Goal: Information Seeking & Learning: Learn about a topic

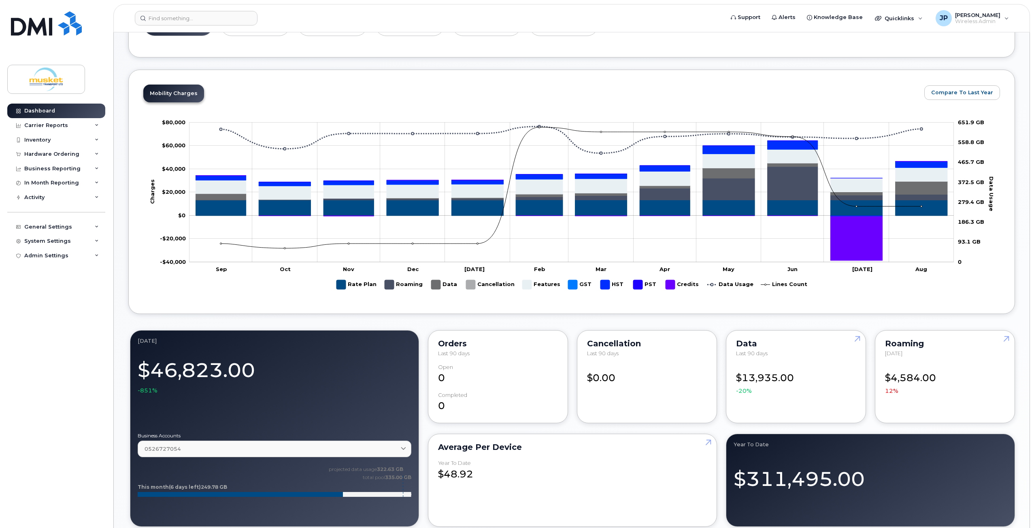
scroll to position [364, 0]
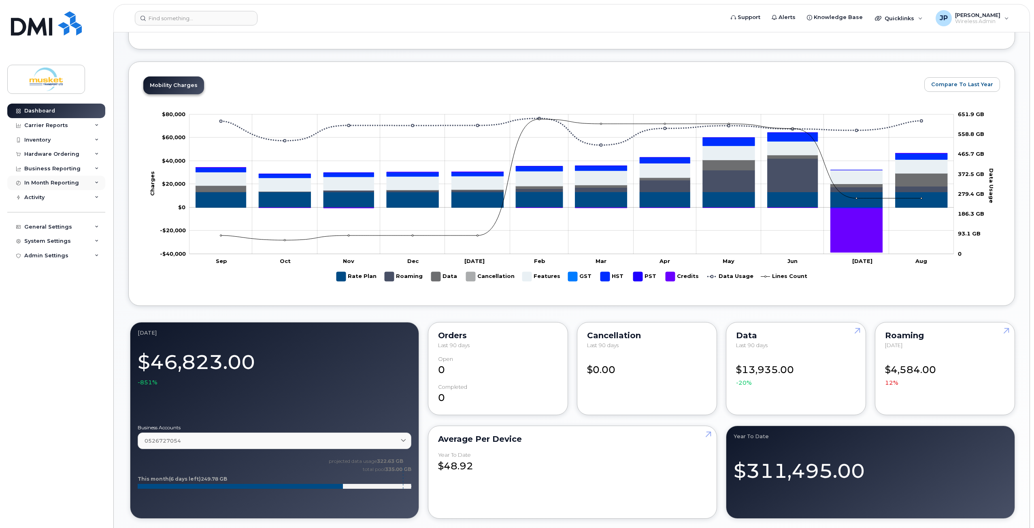
click at [48, 184] on div "In Month Reporting" at bounding box center [51, 183] width 55 height 6
click at [45, 198] on div "Data Usage" at bounding box center [44, 197] width 32 height 7
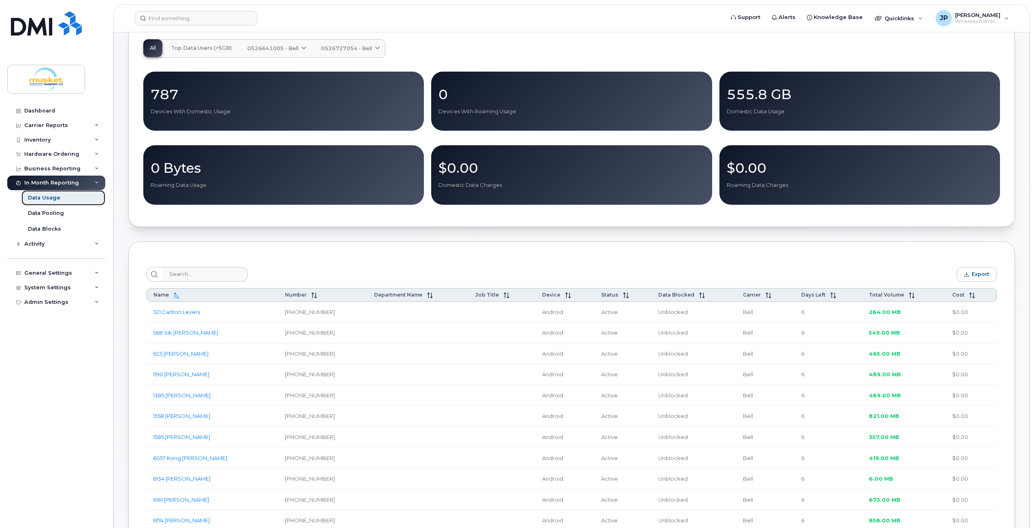
scroll to position [121, 0]
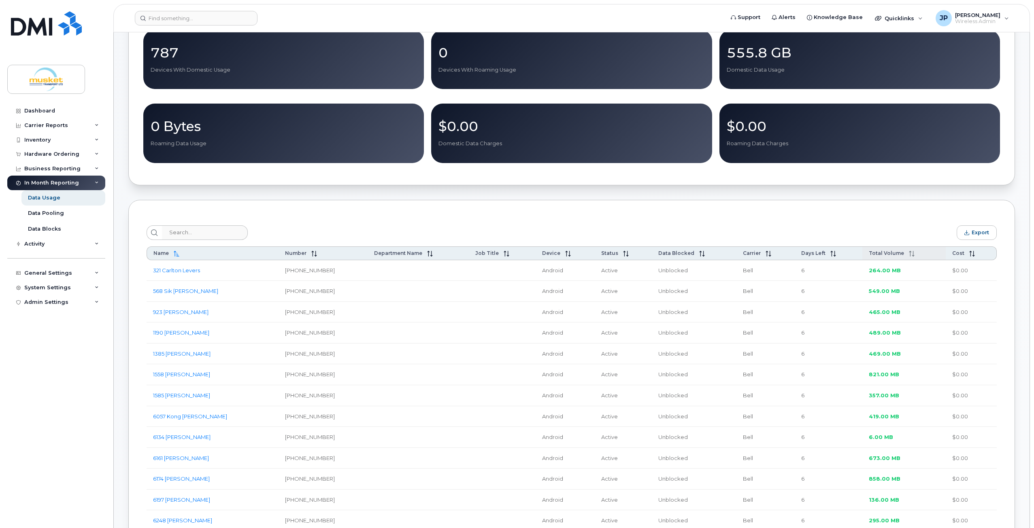
click at [910, 253] on icon at bounding box center [910, 254] width 0 height 6
click at [910, 253] on icon at bounding box center [913, 254] width 6 height 6
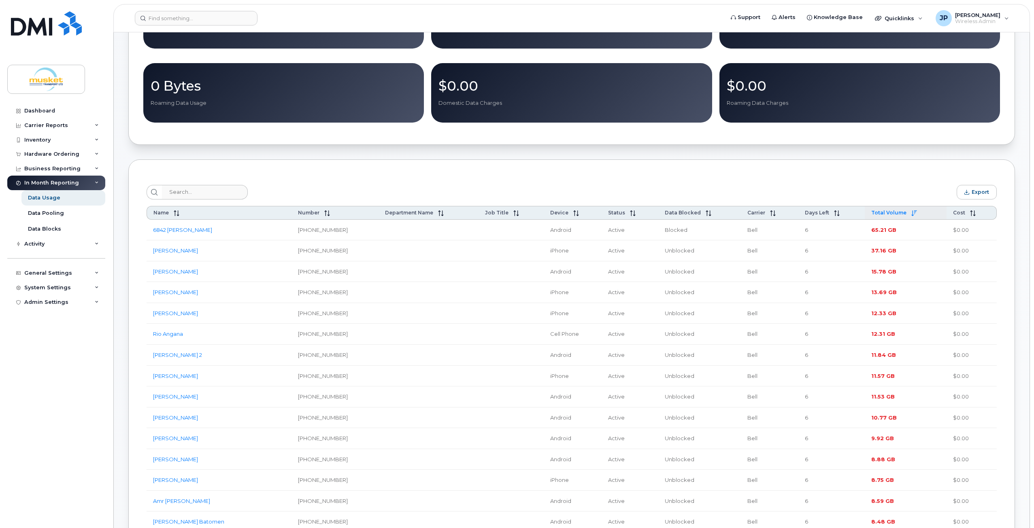
scroll to position [0, 0]
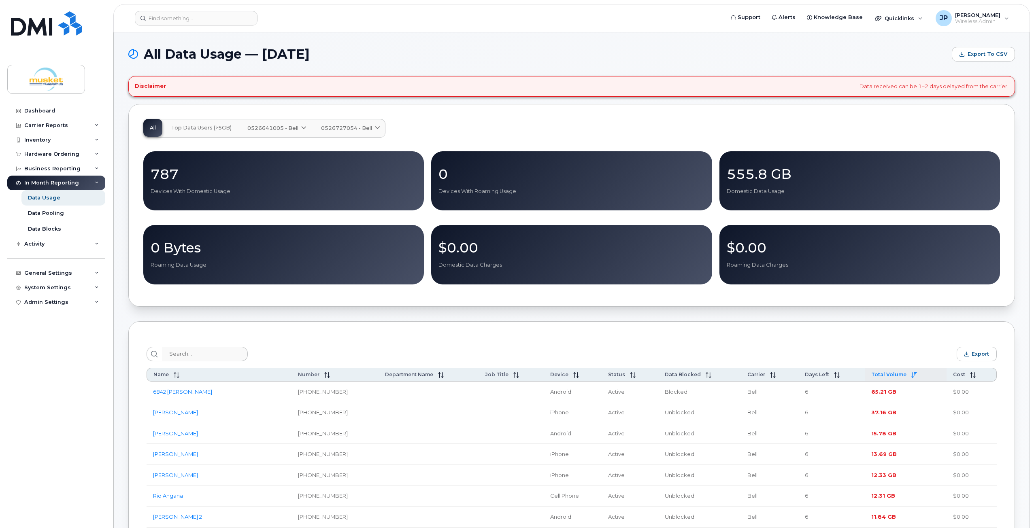
click at [196, 126] on span "Top Data Users (>5GB)" at bounding box center [201, 128] width 60 height 6
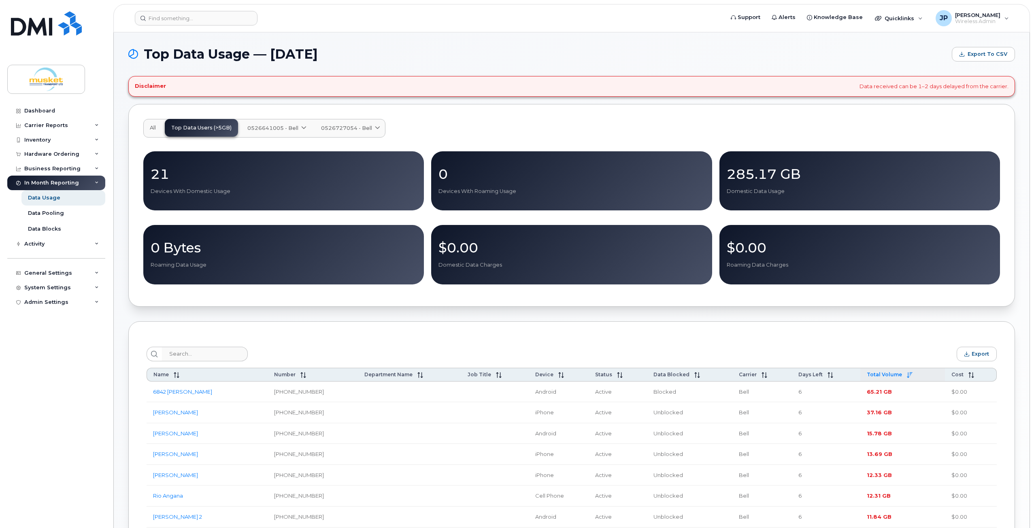
click at [280, 127] on span "0526641005 - Bell" at bounding box center [272, 128] width 51 height 8
click at [275, 160] on span "Corp 1GB [GEOGRAPHIC_DATA]" at bounding box center [296, 161] width 94 height 9
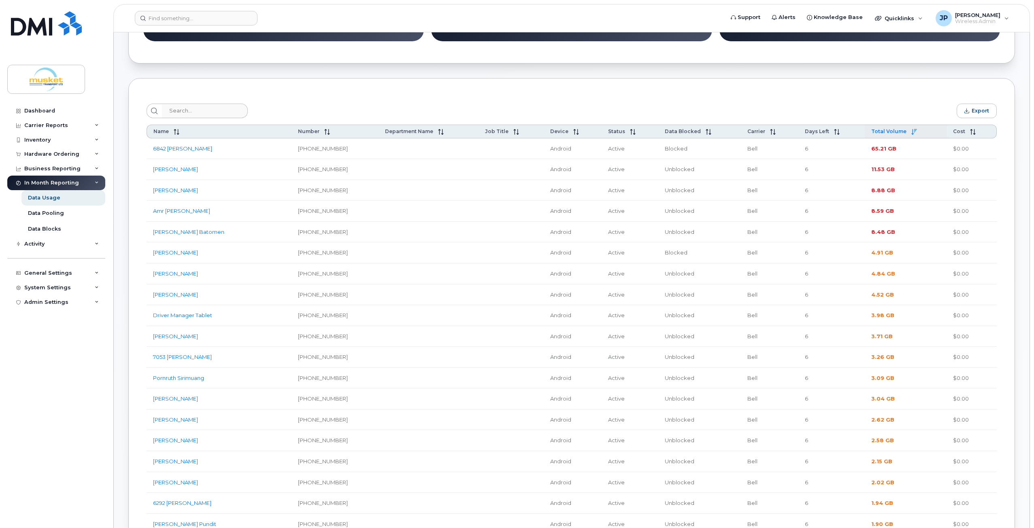
scroll to position [324, 0]
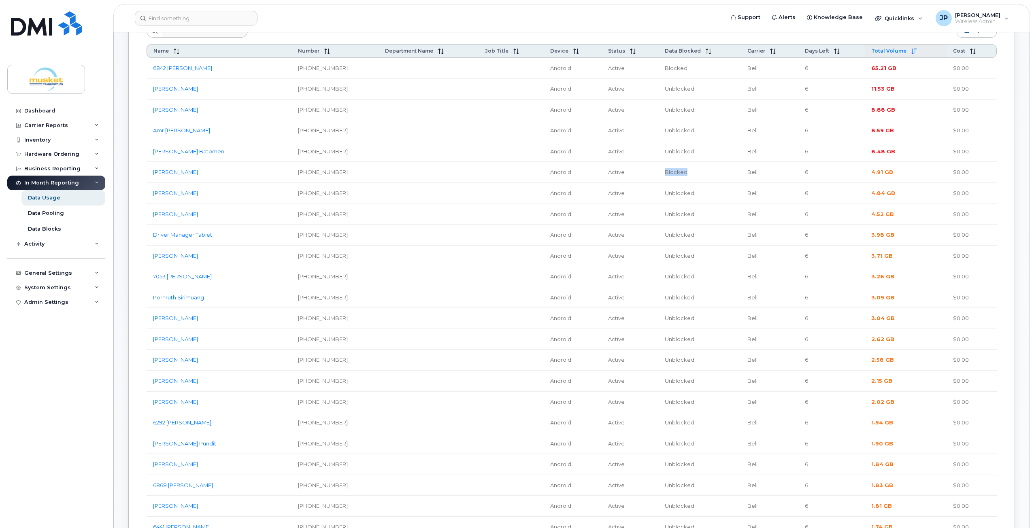
drag, startPoint x: 671, startPoint y: 171, endPoint x: 650, endPoint y: 172, distance: 20.3
click at [658, 172] on td "Blocked" at bounding box center [699, 172] width 83 height 21
click at [658, 175] on td "Blocked" at bounding box center [699, 172] width 83 height 21
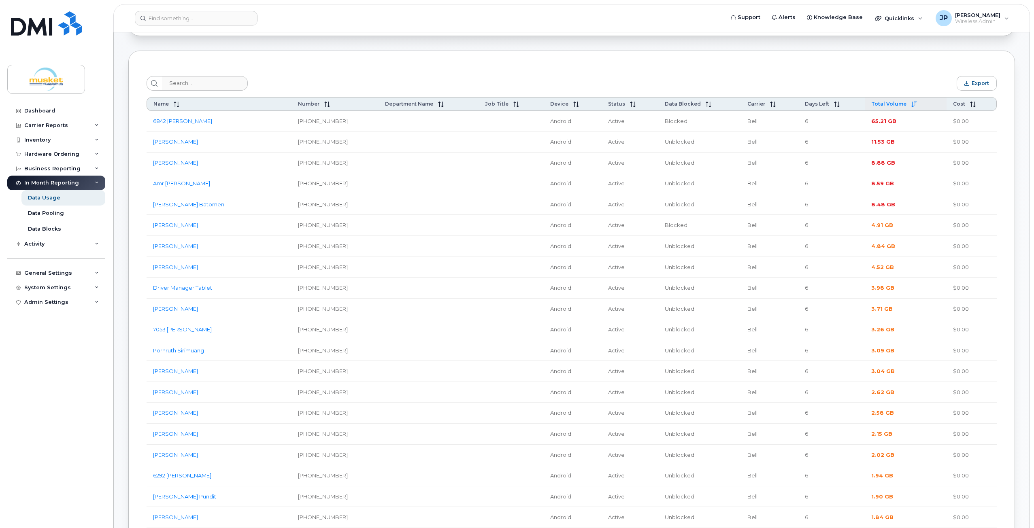
scroll to position [243, 0]
